Goal: Check status: Check status

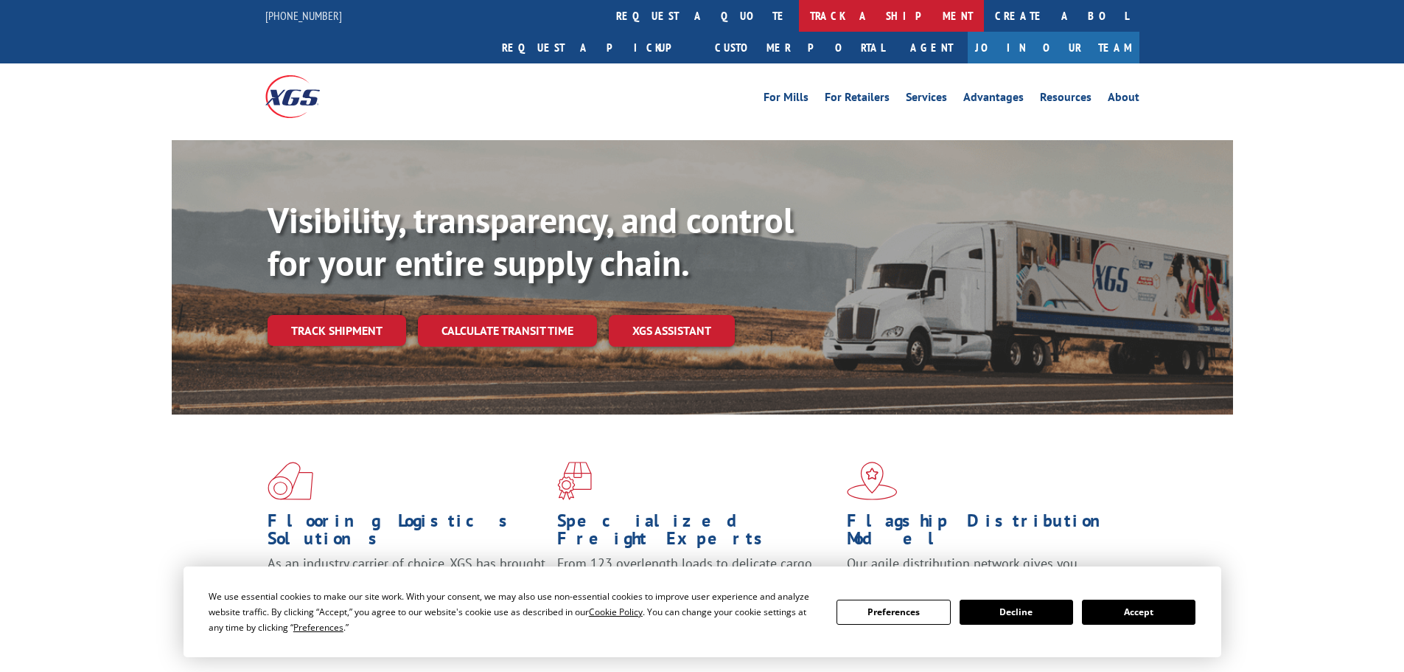
click at [799, 15] on link "track a shipment" at bounding box center [891, 16] width 185 height 32
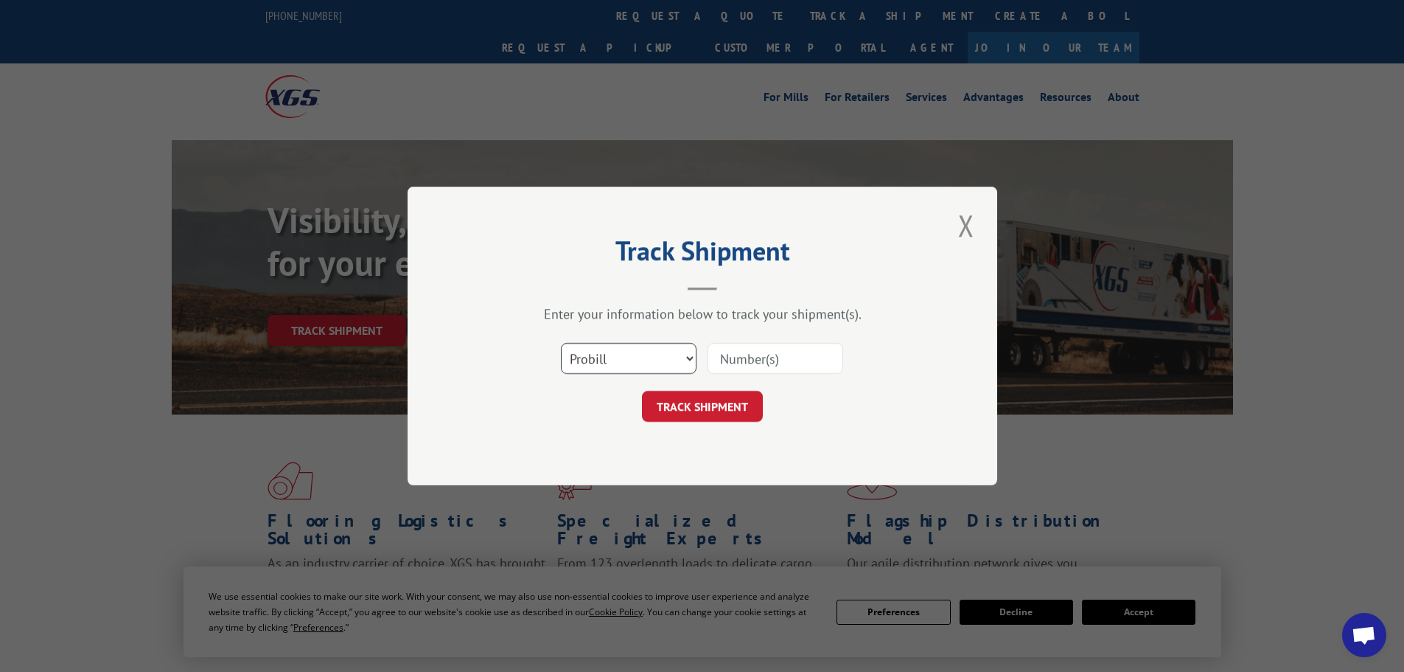
click at [609, 369] on select "Select category... Probill BOL PO" at bounding box center [629, 358] width 136 height 31
select select "bol"
click at [561, 343] on select "Select category... Probill BOL PO" at bounding box center [629, 358] width 136 height 31
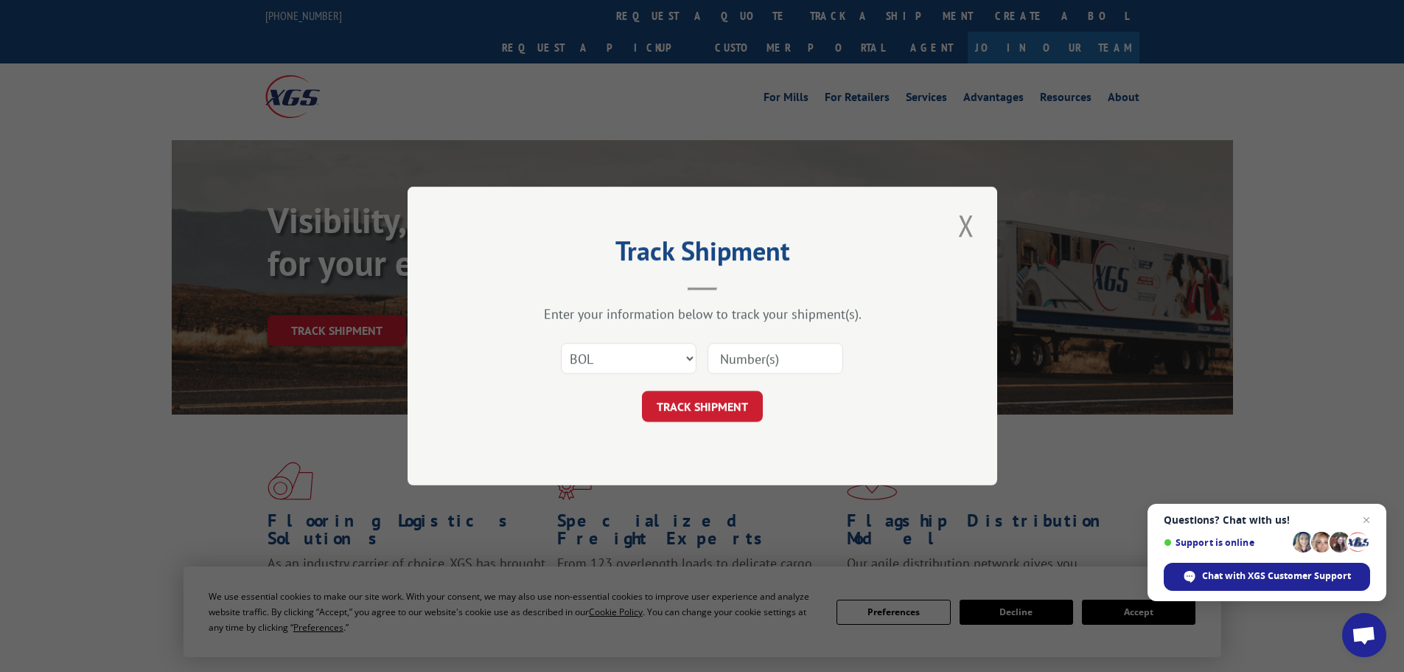
click at [739, 363] on input at bounding box center [776, 358] width 136 height 31
paste input "5960321"
type input "5960321"
click at [739, 400] on button "TRACK SHIPMENT" at bounding box center [702, 406] width 121 height 31
